Goal: Task Accomplishment & Management: Manage account settings

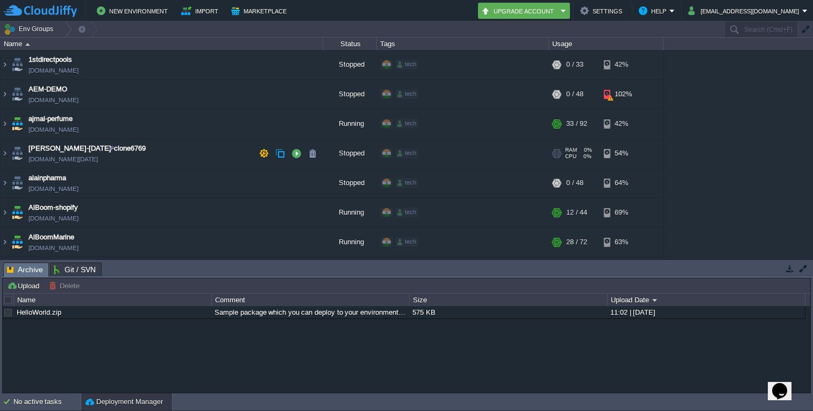
scroll to position [28, 0]
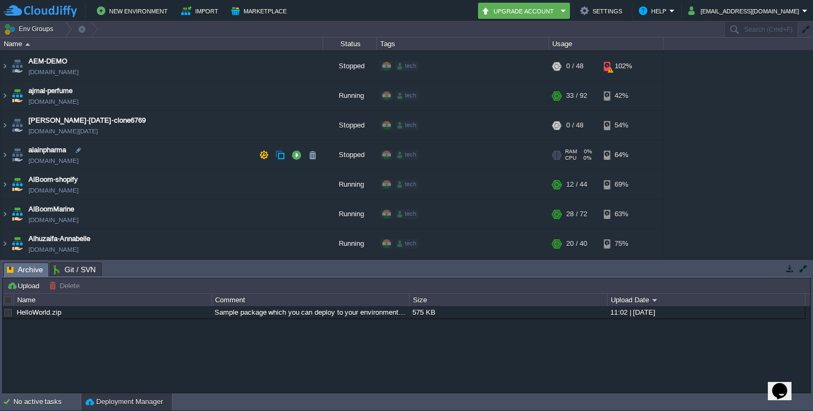
click at [9, 152] on td "[PERSON_NAME][DOMAIN_NAME]" at bounding box center [162, 155] width 323 height 30
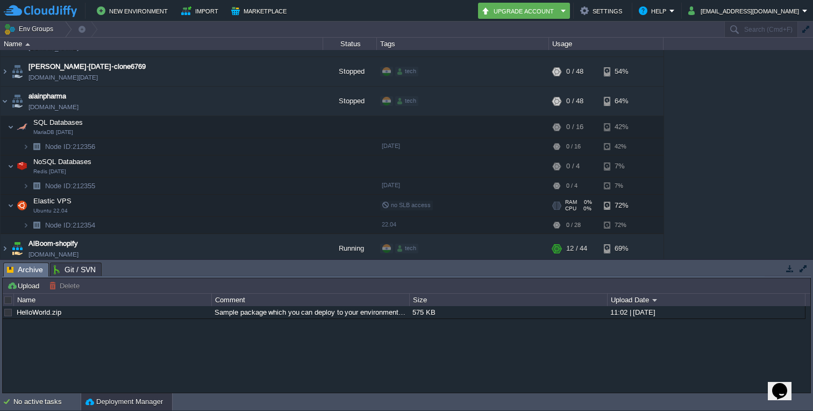
scroll to position [60, 0]
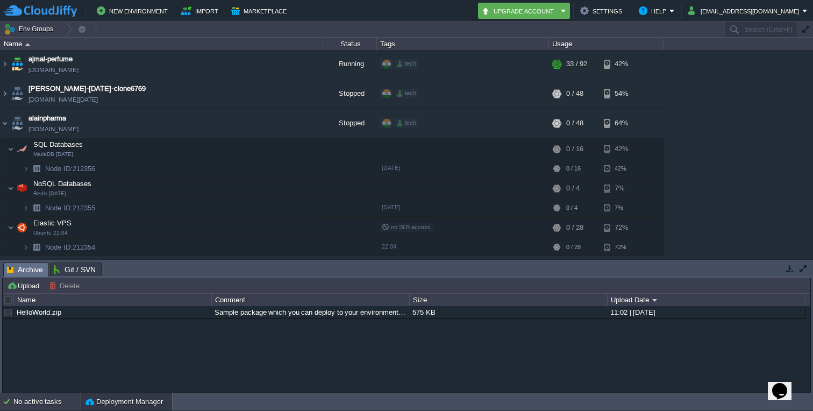
click at [47, 395] on div "No active tasks" at bounding box center [46, 401] width 67 height 17
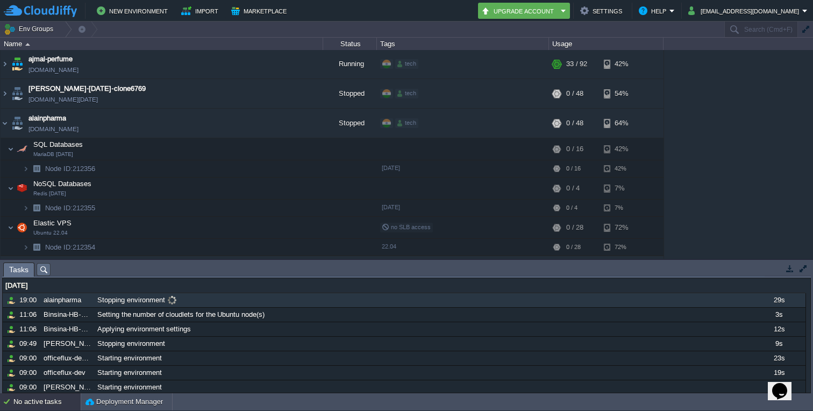
click at [172, 301] on span at bounding box center [172, 300] width 15 height 10
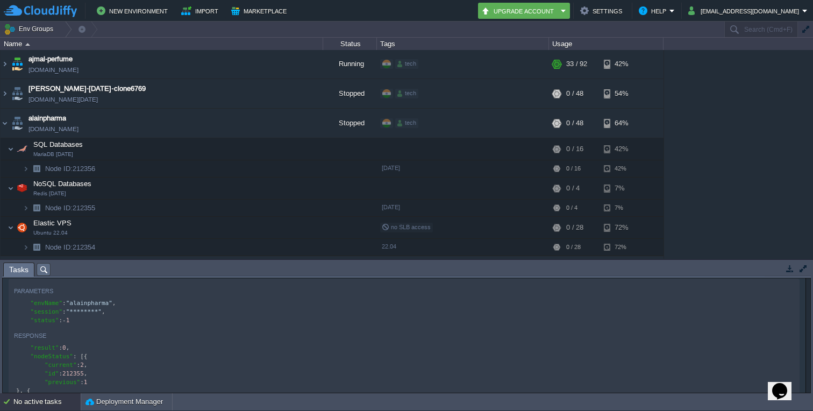
scroll to position [0, 0]
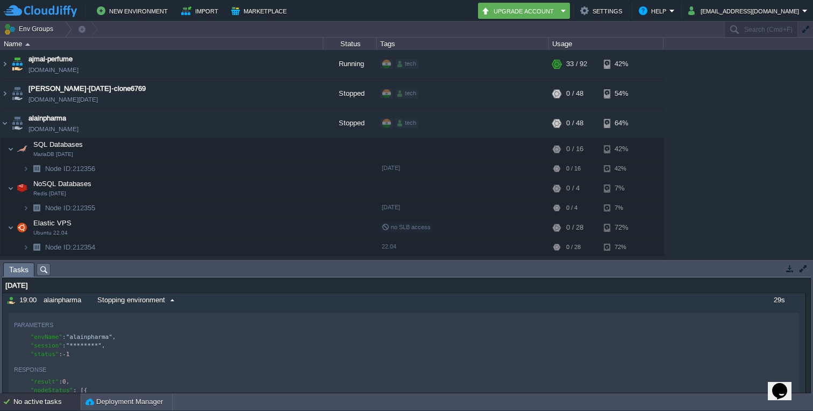
click at [169, 302] on span at bounding box center [172, 300] width 15 height 10
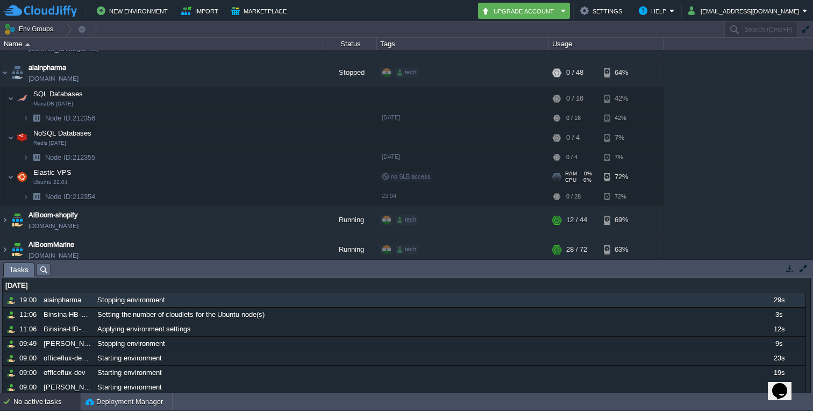
scroll to position [116, 0]
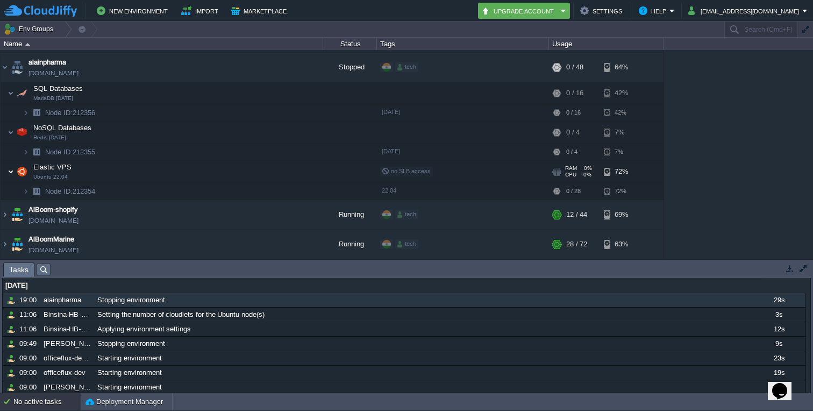
click at [10, 171] on img at bounding box center [11, 172] width 6 height 22
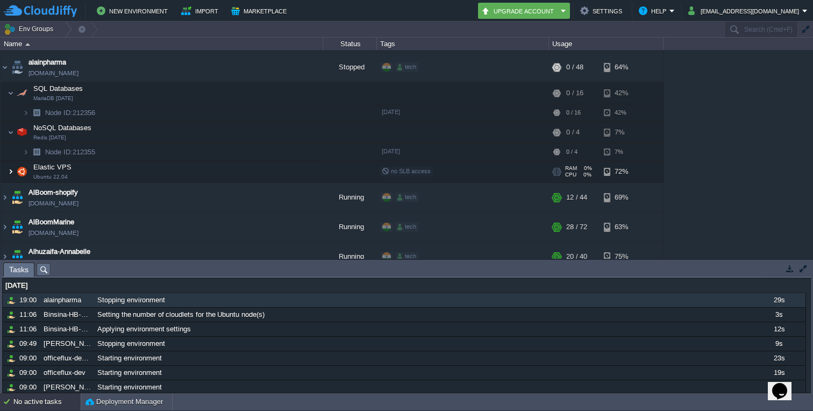
click at [10, 171] on img at bounding box center [11, 172] width 6 height 22
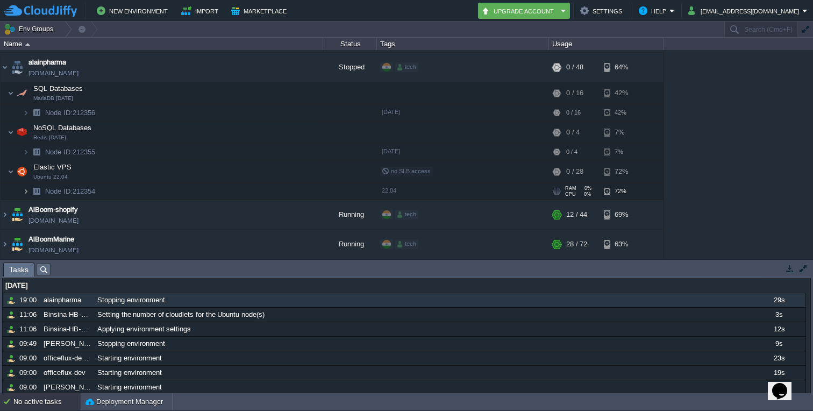
click at [27, 189] on img at bounding box center [26, 191] width 6 height 17
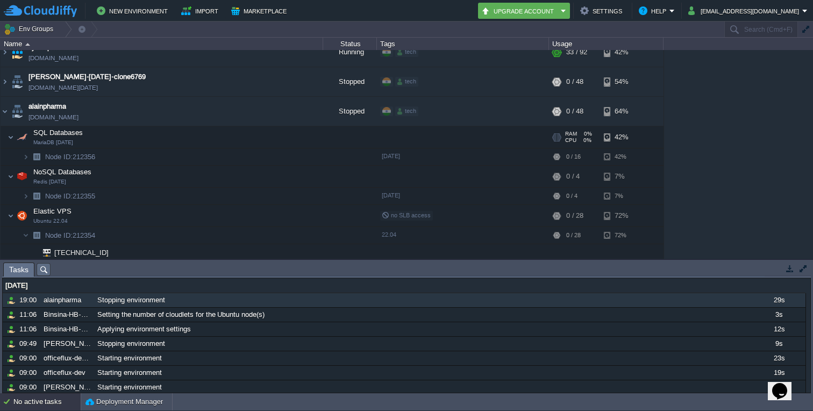
scroll to position [66, 0]
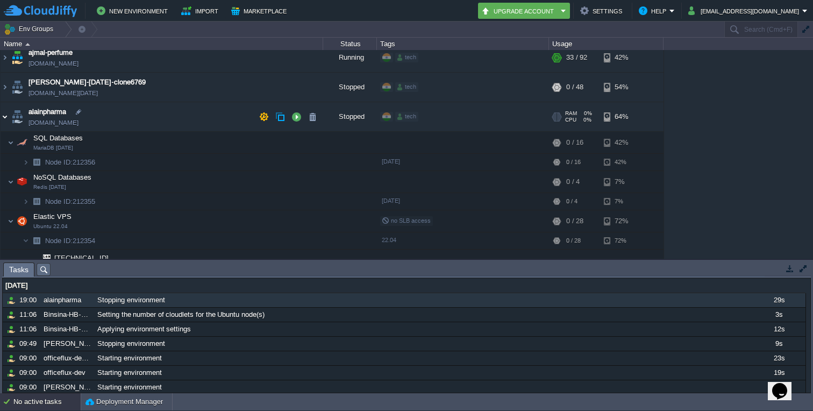
click at [6, 113] on img at bounding box center [5, 116] width 9 height 29
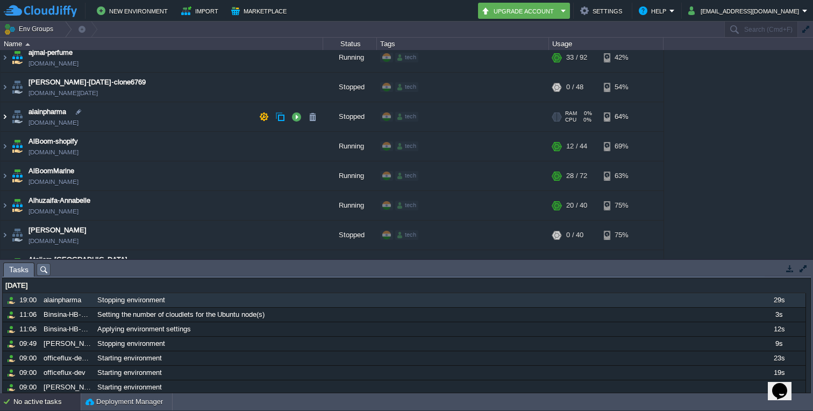
click at [7, 119] on img at bounding box center [5, 116] width 9 height 29
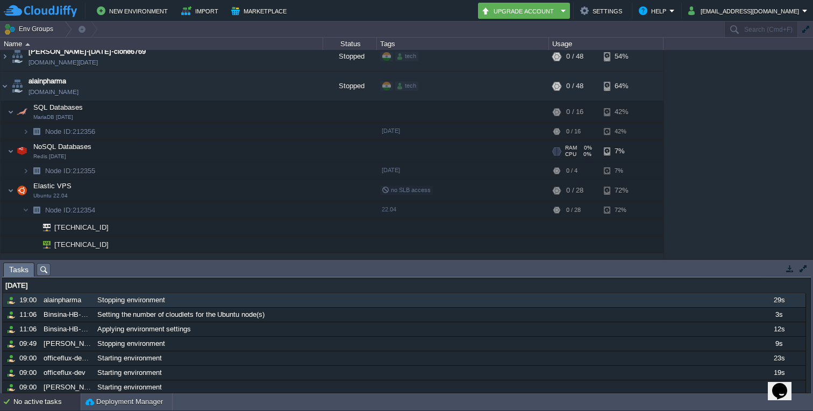
scroll to position [84, 0]
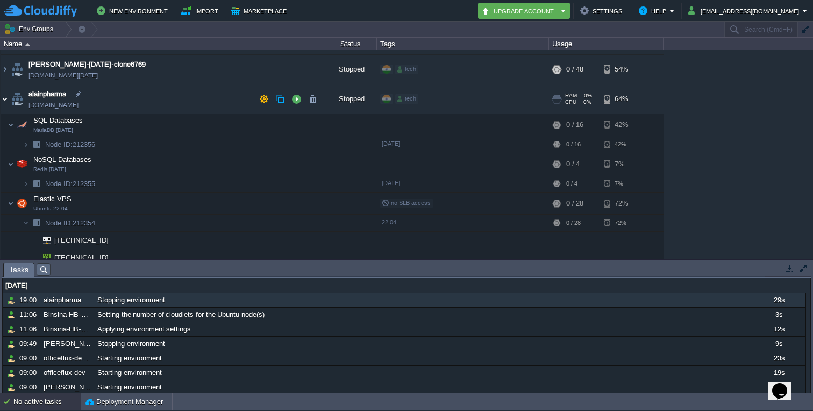
click at [6, 96] on img at bounding box center [5, 98] width 9 height 29
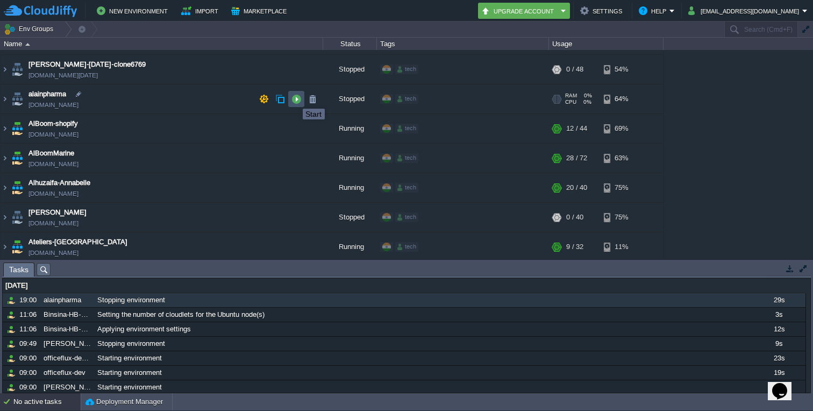
click at [295, 99] on button "button" at bounding box center [296, 99] width 10 height 10
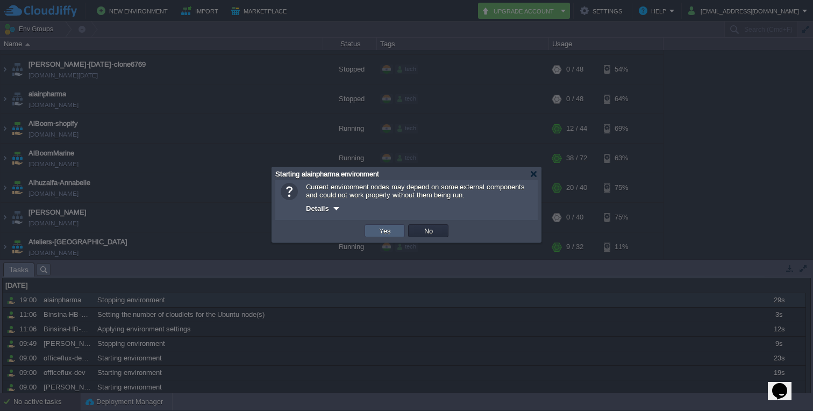
click at [377, 235] on button "Yes" at bounding box center [385, 231] width 18 height 10
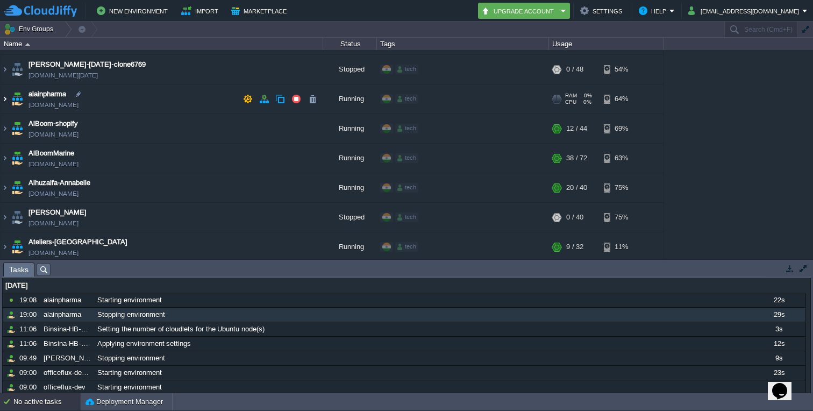
click at [3, 99] on img at bounding box center [5, 98] width 9 height 29
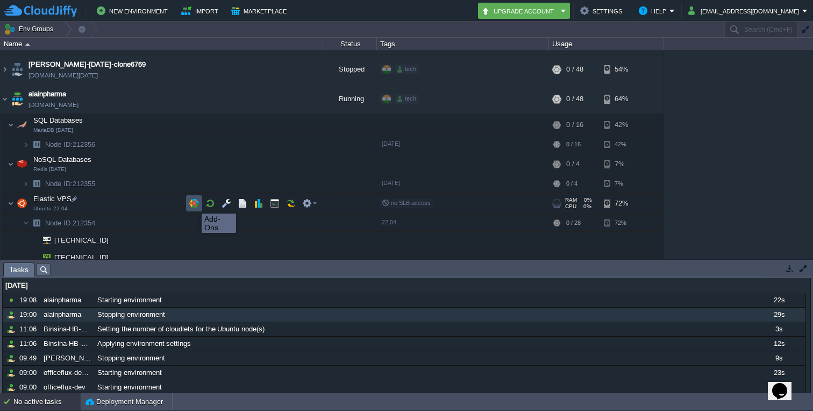
click at [194, 204] on button "button" at bounding box center [194, 203] width 10 height 10
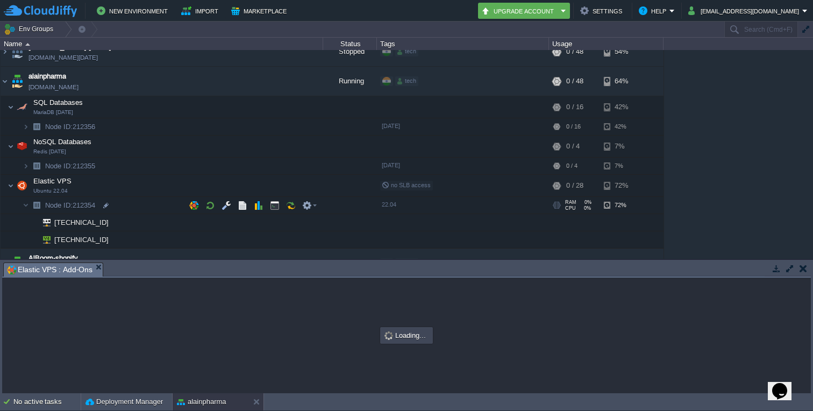
scroll to position [80, 0]
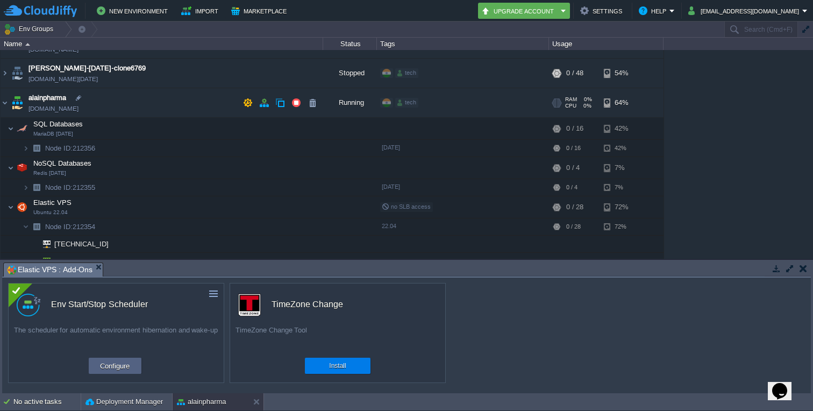
click at [11, 95] on img at bounding box center [17, 102] width 15 height 29
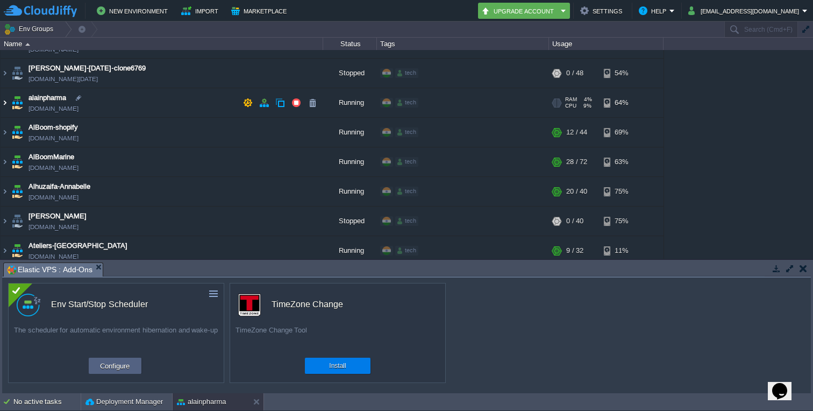
click at [4, 101] on img at bounding box center [5, 102] width 9 height 29
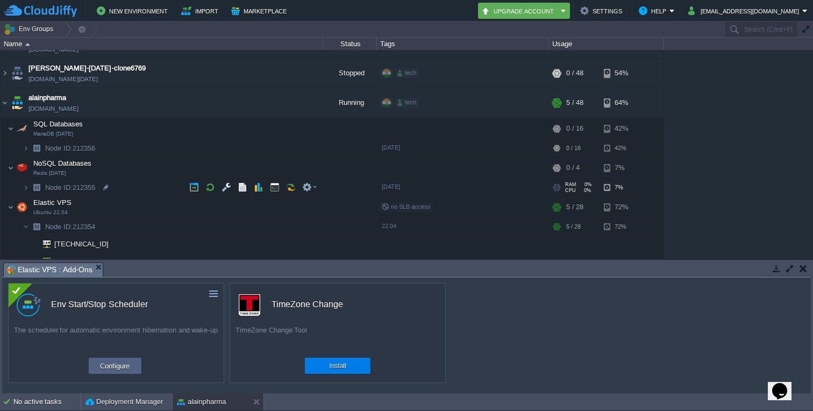
scroll to position [91, 0]
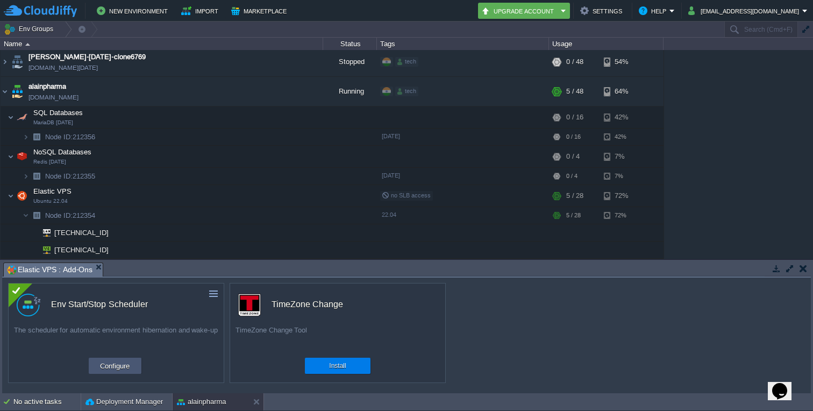
click at [105, 363] on button "Configure" at bounding box center [115, 365] width 36 height 13
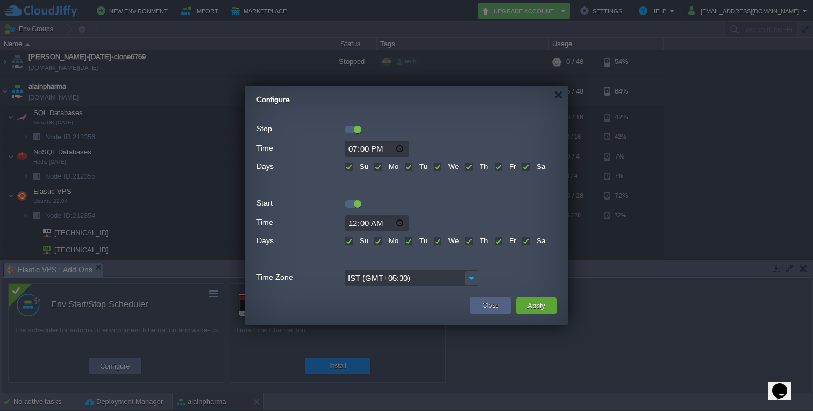
click at [356, 150] on input "19:00" at bounding box center [377, 149] width 65 height 16
click at [359, 151] on input "19:00" at bounding box center [377, 149] width 65 height 16
click at [356, 150] on input "19:00" at bounding box center [377, 149] width 65 height 16
click at [396, 151] on input "19:00" at bounding box center [377, 149] width 65 height 16
type input "23:00"
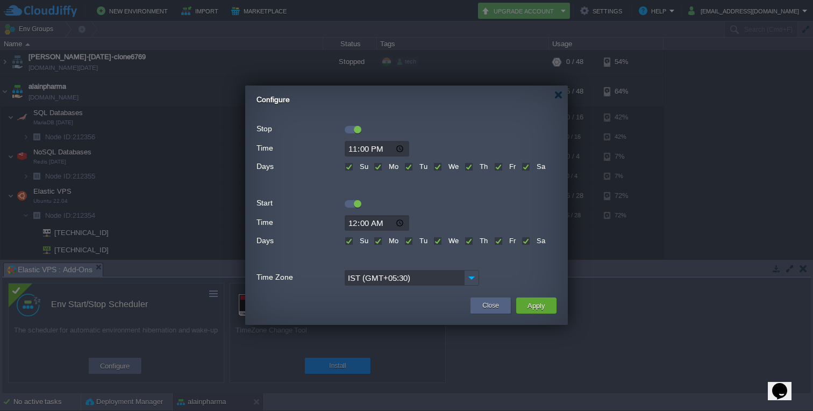
click at [501, 258] on div at bounding box center [406, 260] width 300 height 15
click at [356, 151] on input "23:00" at bounding box center [377, 149] width 65 height 16
click at [351, 146] on input "Time" at bounding box center [377, 149] width 65 height 16
type input "22:00"
click at [442, 145] on div "22:00" at bounding box center [406, 149] width 300 height 16
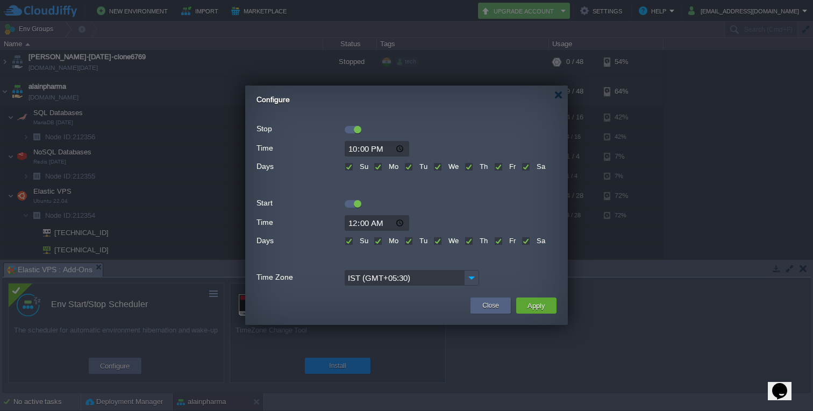
click at [384, 225] on input "00:00" at bounding box center [377, 223] width 65 height 16
click at [355, 226] on input "00:00" at bounding box center [377, 223] width 65 height 16
type input "09:00"
click at [354, 226] on input "09:00" at bounding box center [377, 223] width 65 height 16
type input "08:00"
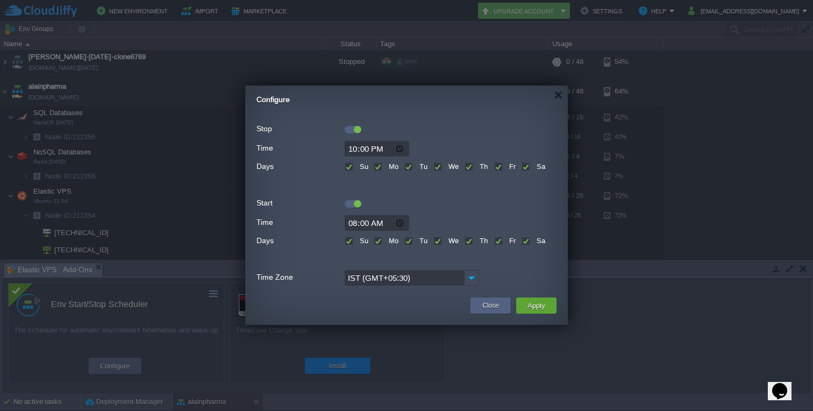
click at [456, 216] on div "08:00" at bounding box center [406, 223] width 300 height 16
click at [546, 305] on button "Apply" at bounding box center [536, 305] width 24 height 13
